Goal: Information Seeking & Learning: Check status

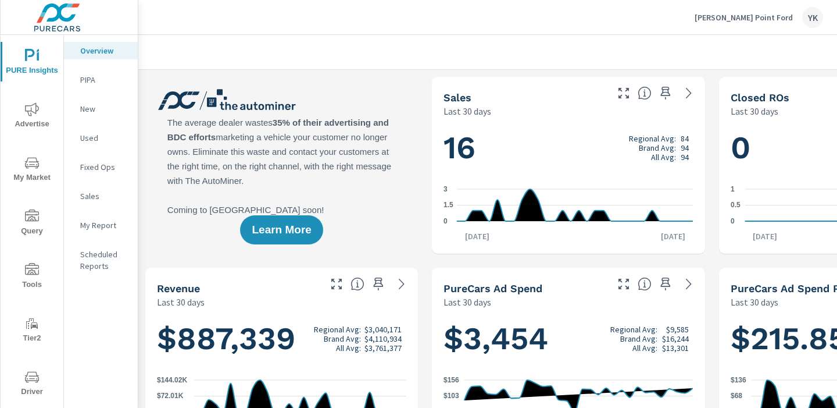
scroll to position [1, 0]
click at [22, 131] on button "Advertise" at bounding box center [32, 115] width 63 height 40
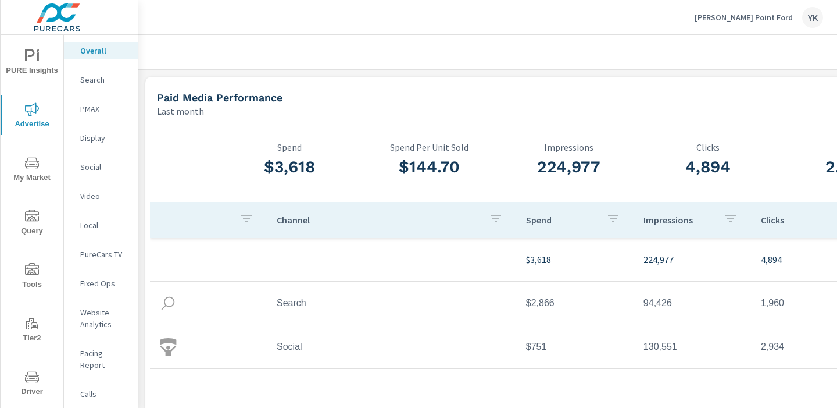
click at [38, 266] on icon "nav menu" at bounding box center [32, 270] width 14 height 14
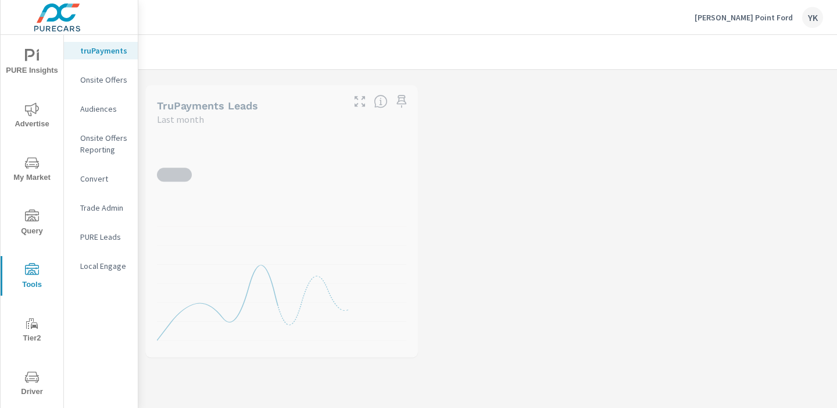
click at [99, 230] on div "PURE Leads" at bounding box center [101, 236] width 74 height 17
